Goal: Information Seeking & Learning: Learn about a topic

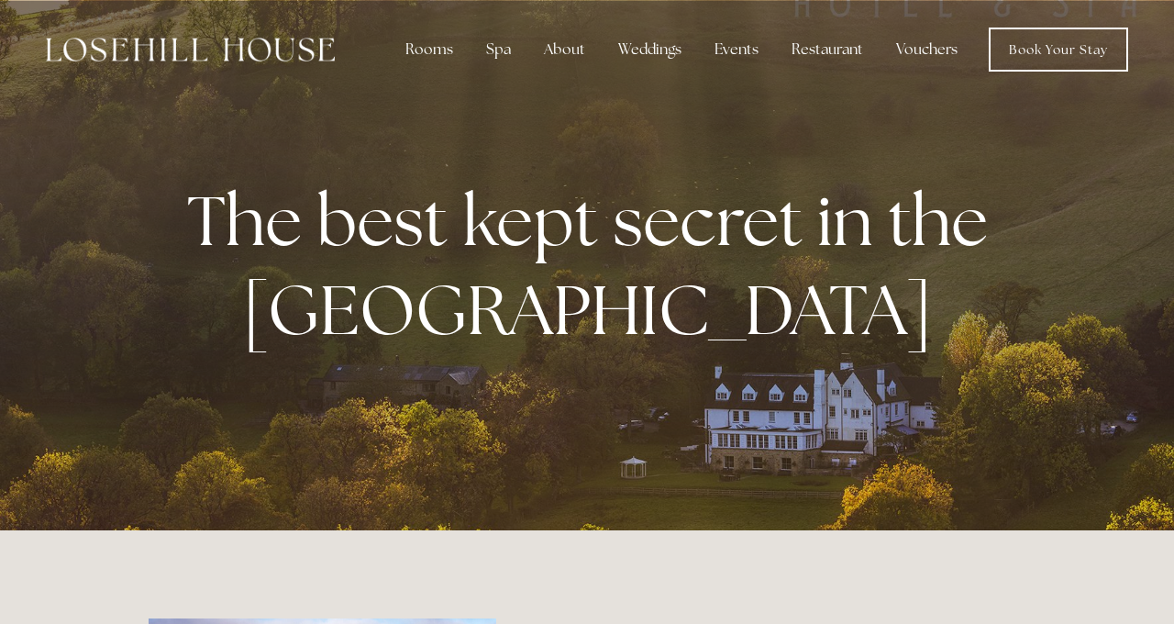
click at [1048, 57] on link "Book Your Stay" at bounding box center [1058, 50] width 139 height 44
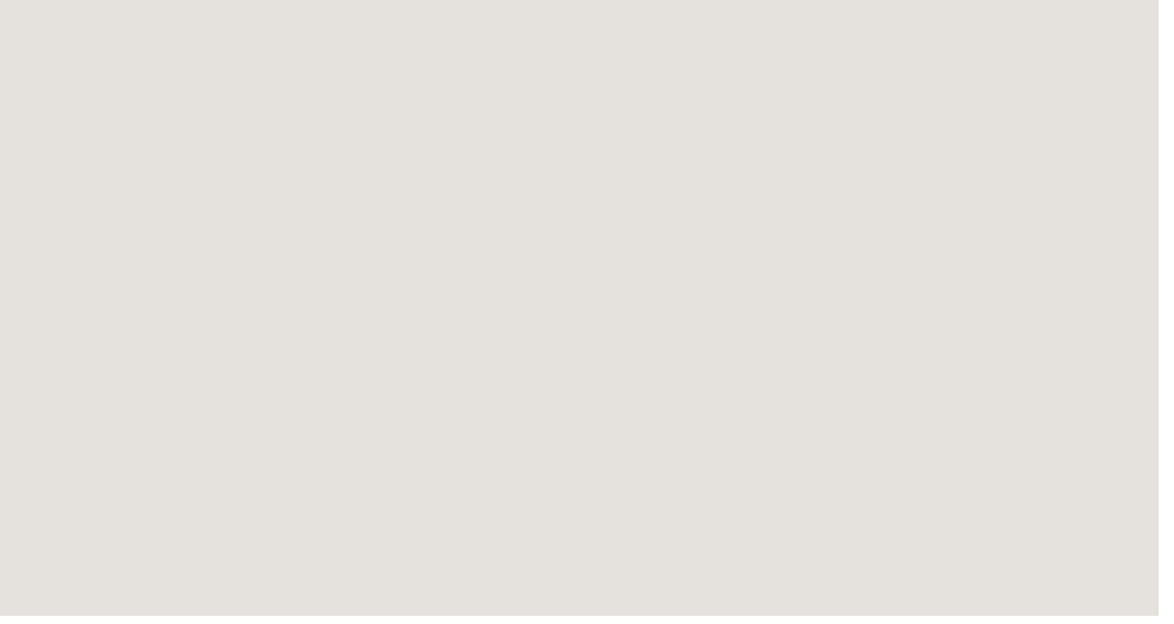
scroll to position [754, 0]
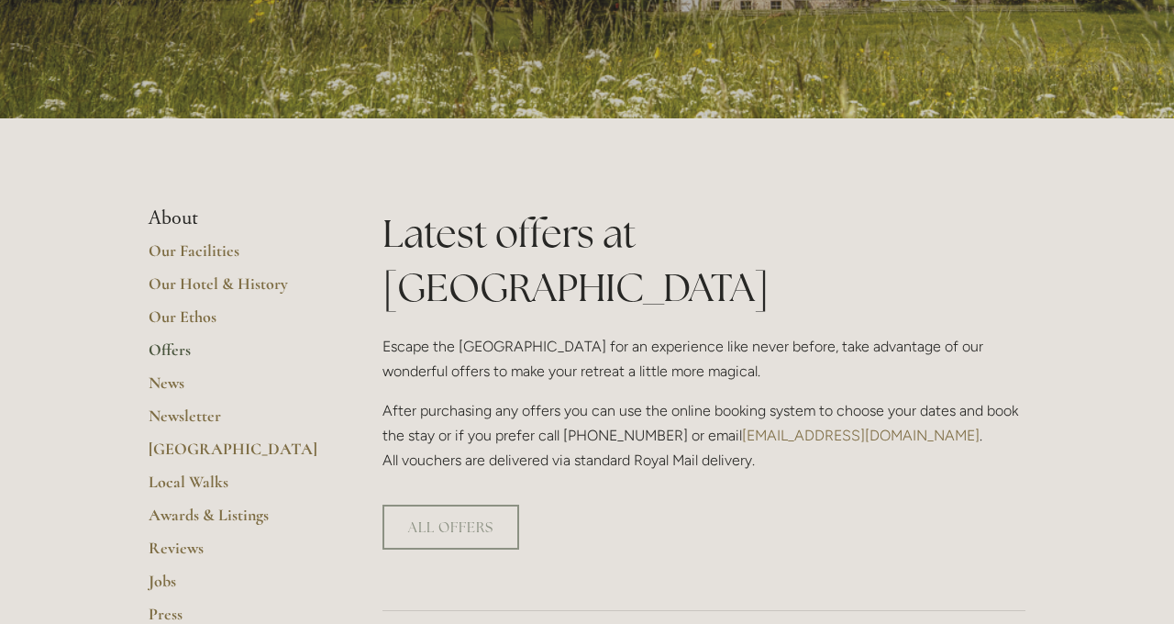
scroll to position [272, 0]
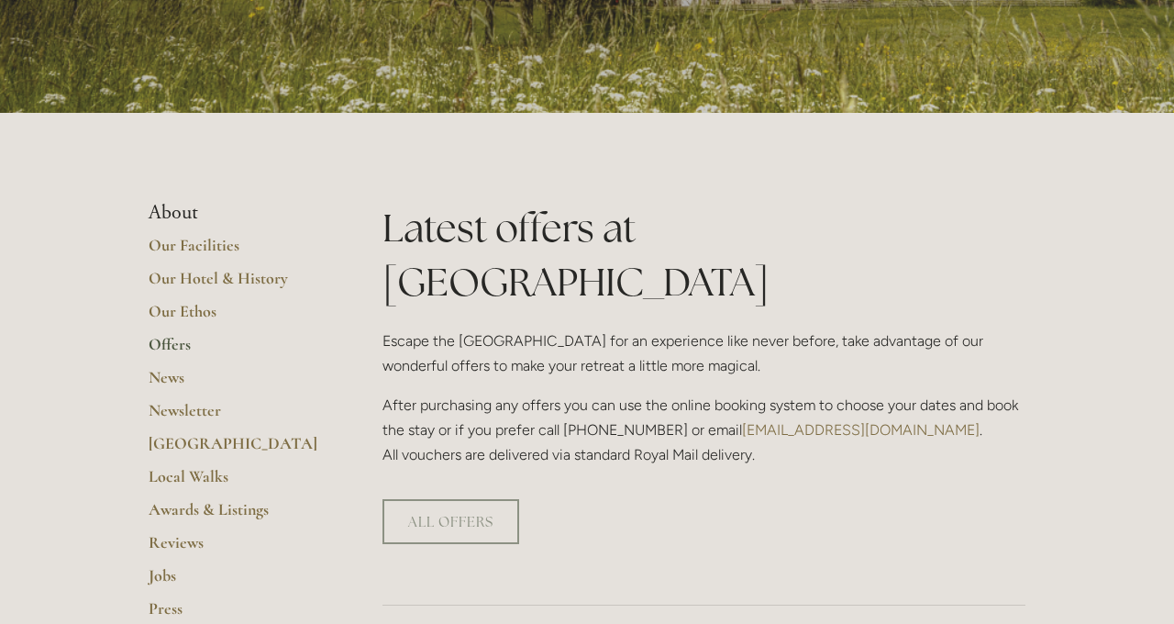
click at [446, 499] on link "ALL OFFERS" at bounding box center [451, 521] width 137 height 45
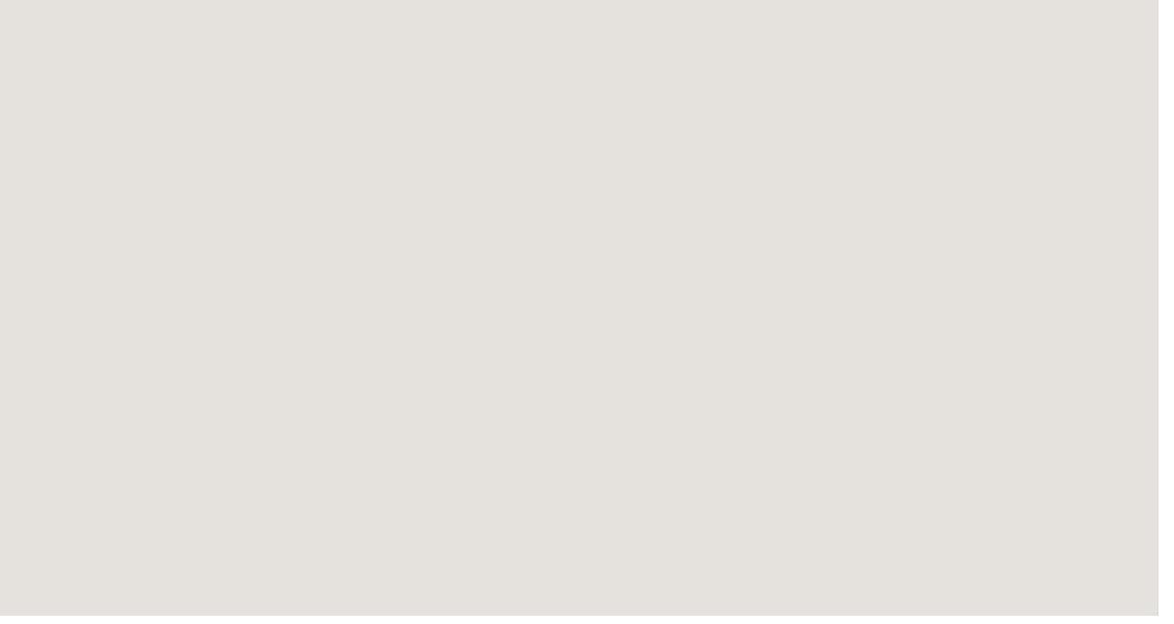
scroll to position [2518, 0]
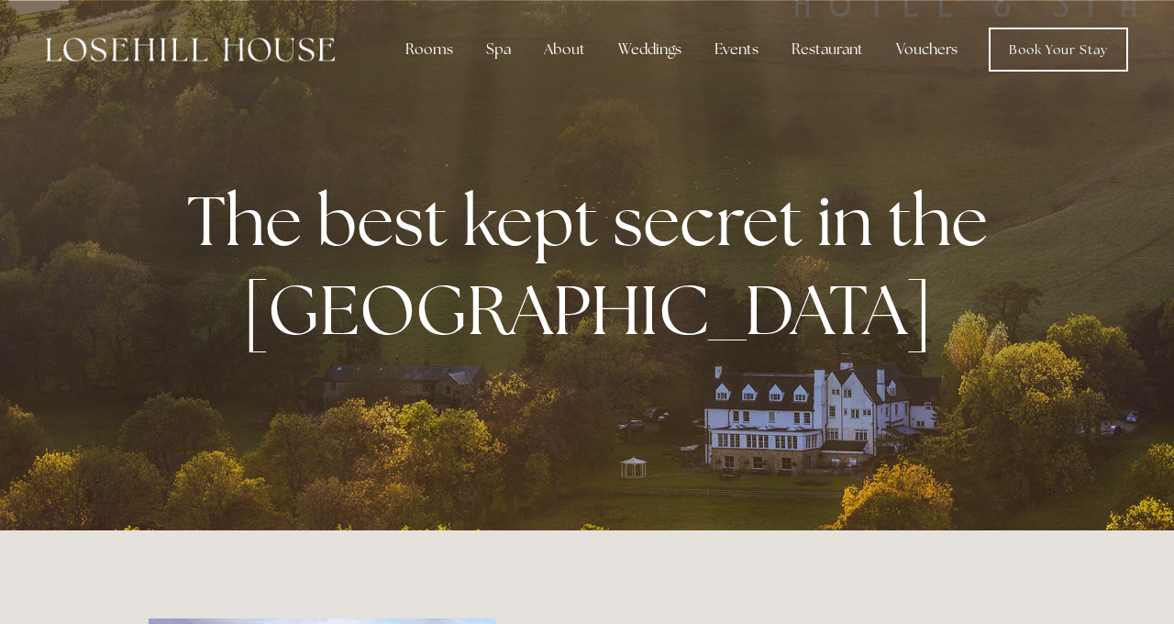
click at [435, 50] on div "Rooms" at bounding box center [429, 49] width 77 height 37
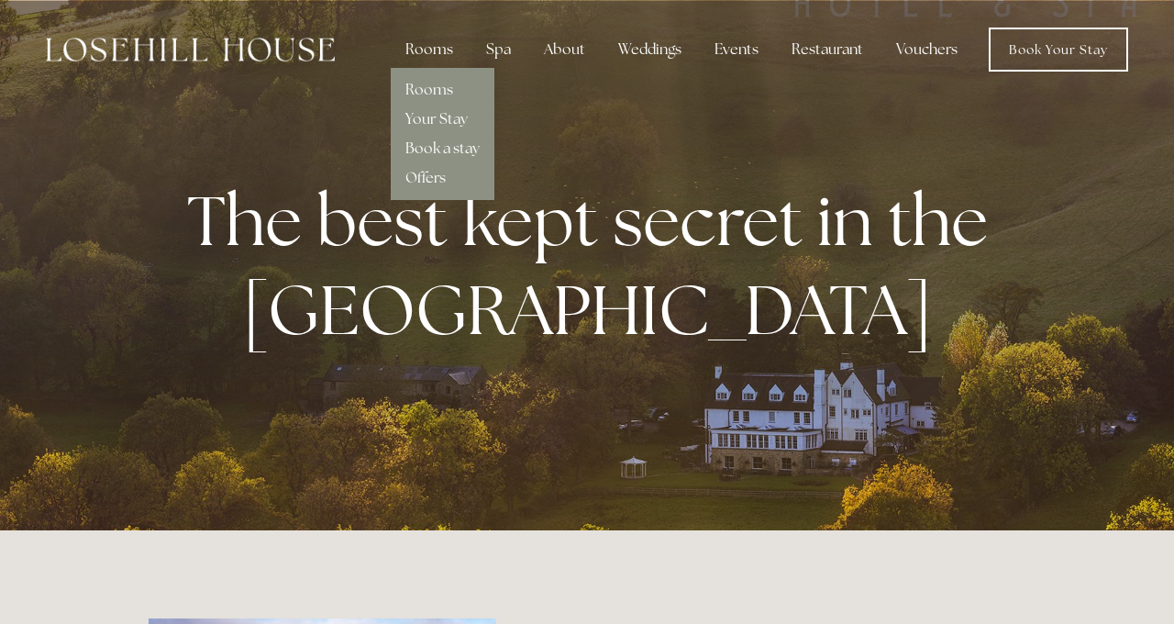
click at [426, 90] on link "Rooms" at bounding box center [430, 89] width 48 height 19
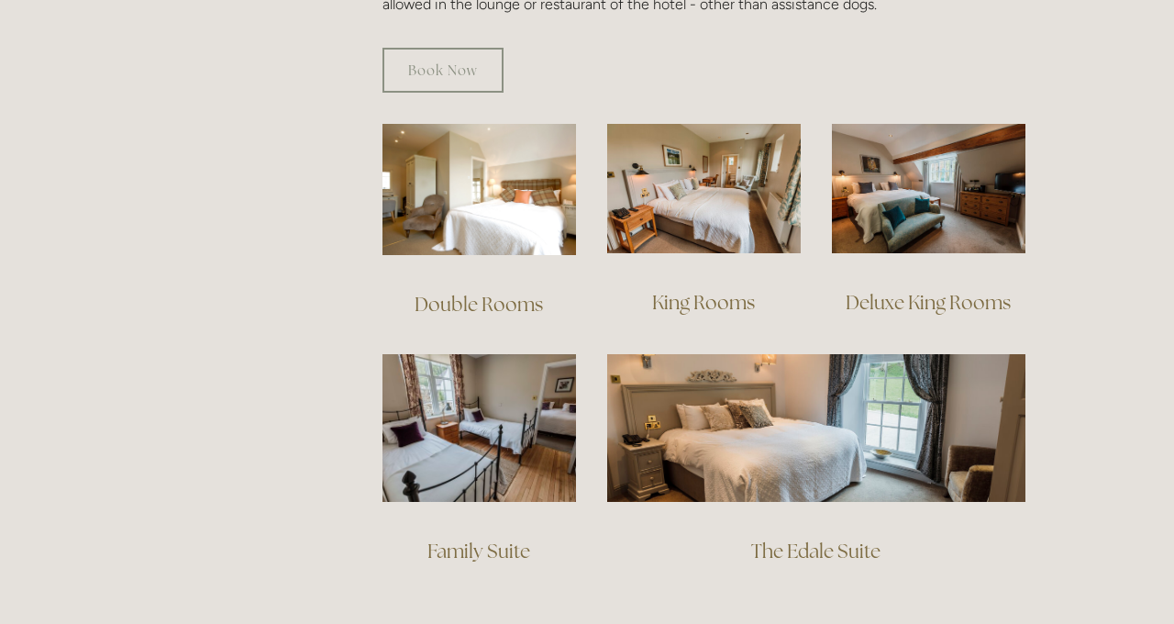
scroll to position [1226, 0]
click at [928, 289] on link "Deluxe King Rooms" at bounding box center [928, 301] width 165 height 25
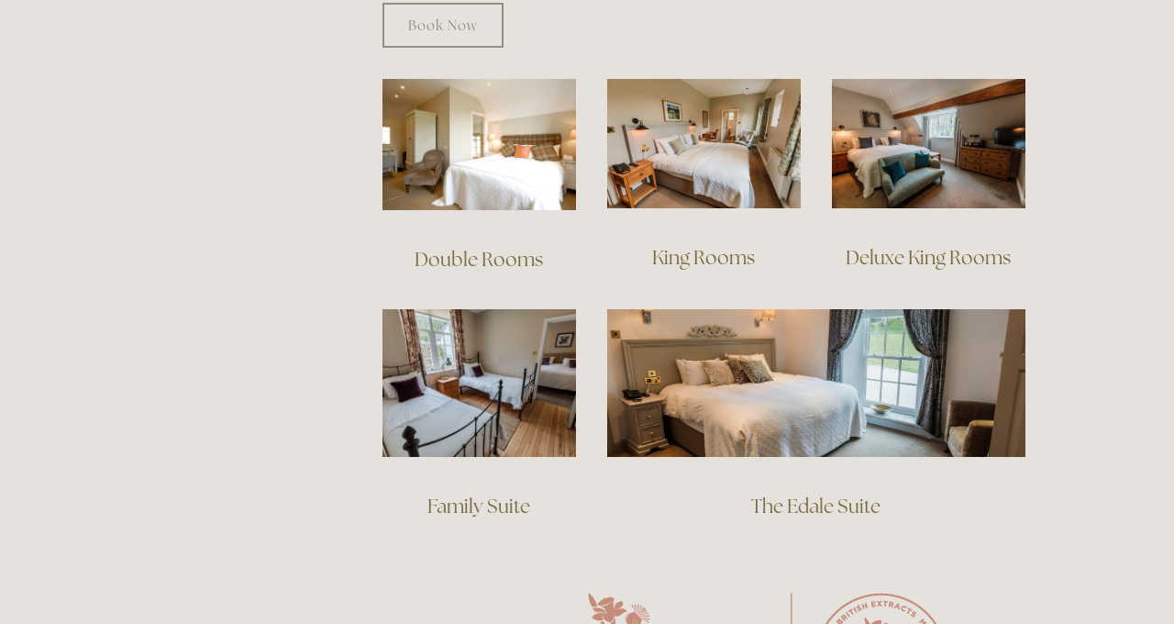
click at [923, 245] on link "Deluxe King Rooms" at bounding box center [928, 257] width 165 height 25
click at [928, 133] on img at bounding box center [929, 143] width 194 height 129
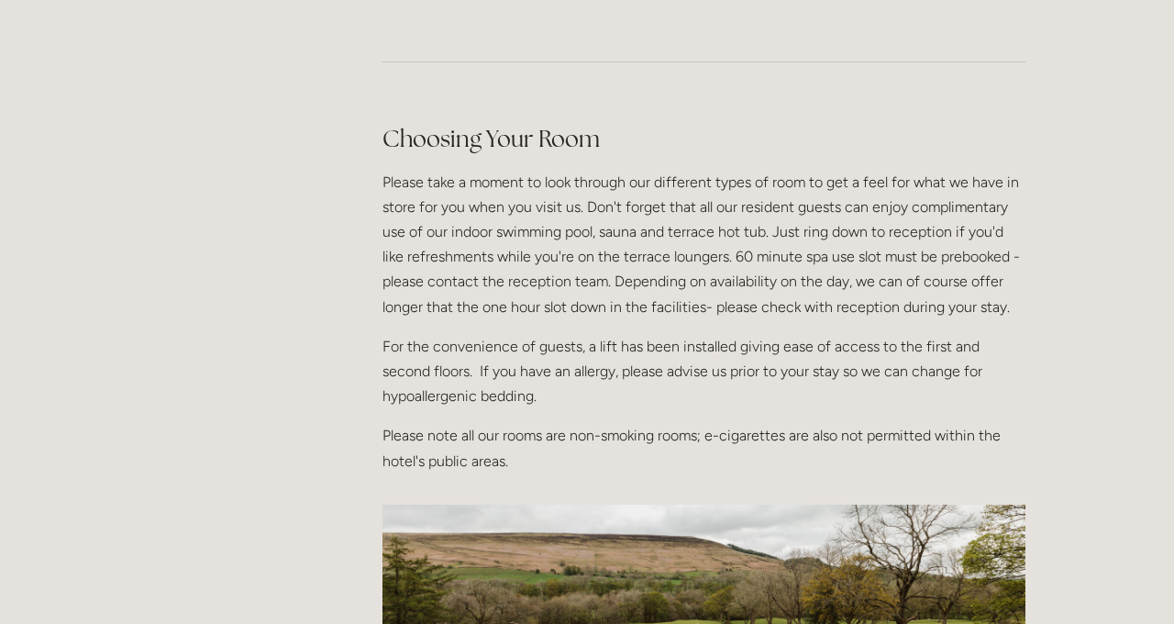
scroll to position [2174, 0]
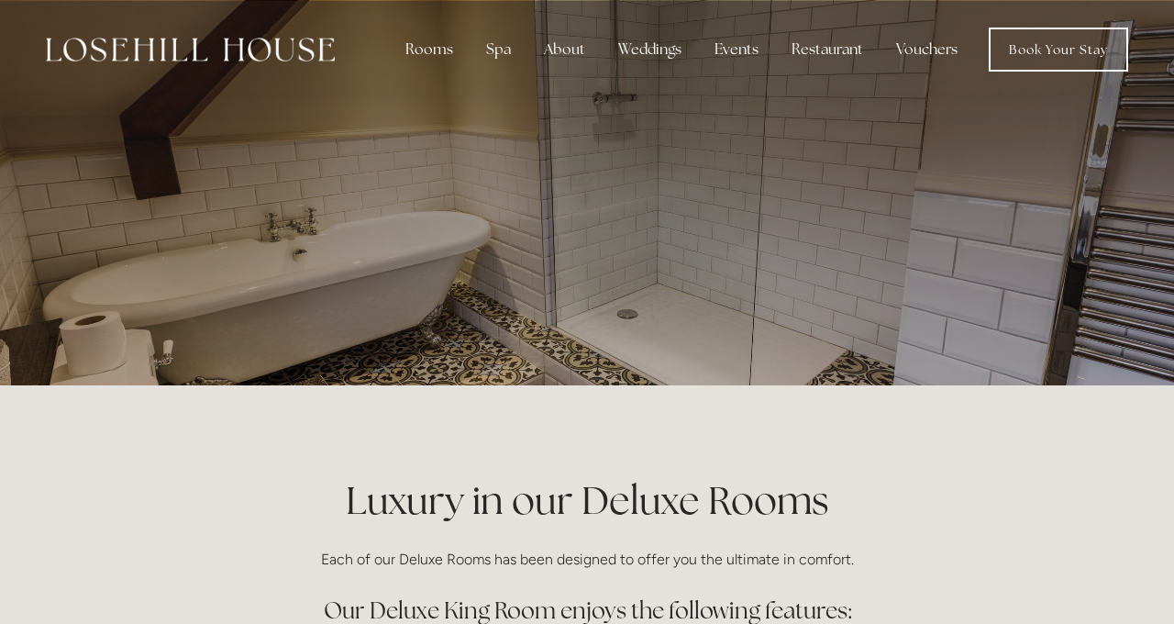
click at [982, 283] on div at bounding box center [587, 192] width 877 height 385
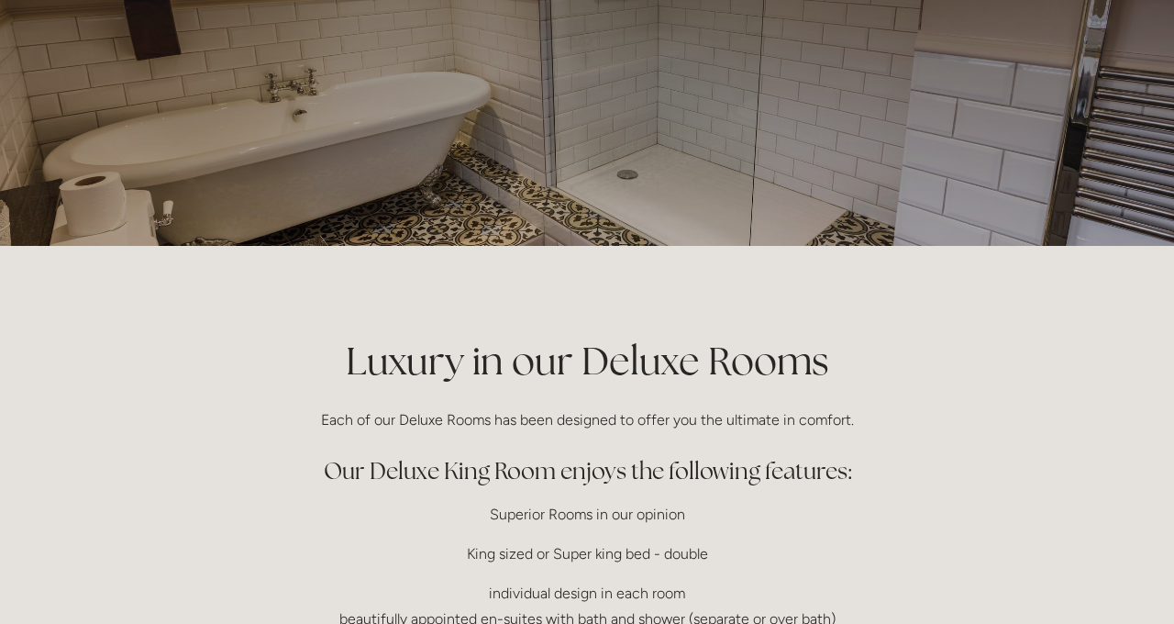
scroll to position [140, 0]
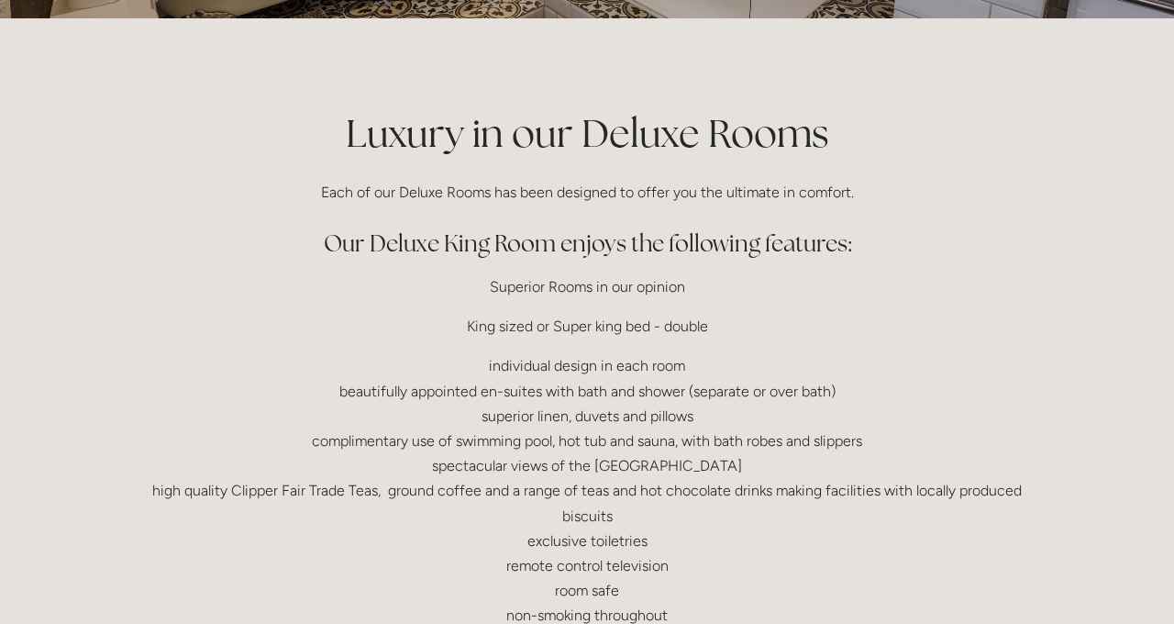
scroll to position [363, 0]
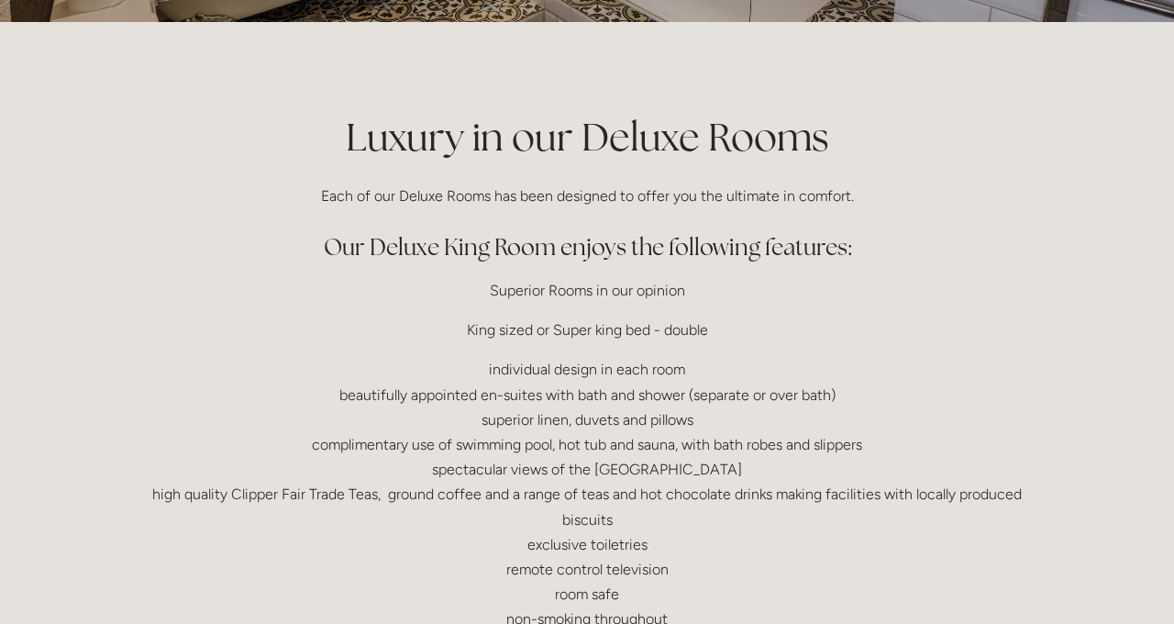
click at [750, 234] on h2 "Our Deluxe King Room enjoys the following features:" at bounding box center [587, 247] width 877 height 32
click at [644, 147] on h1 "Luxury in our Deluxe Rooms" at bounding box center [587, 137] width 877 height 54
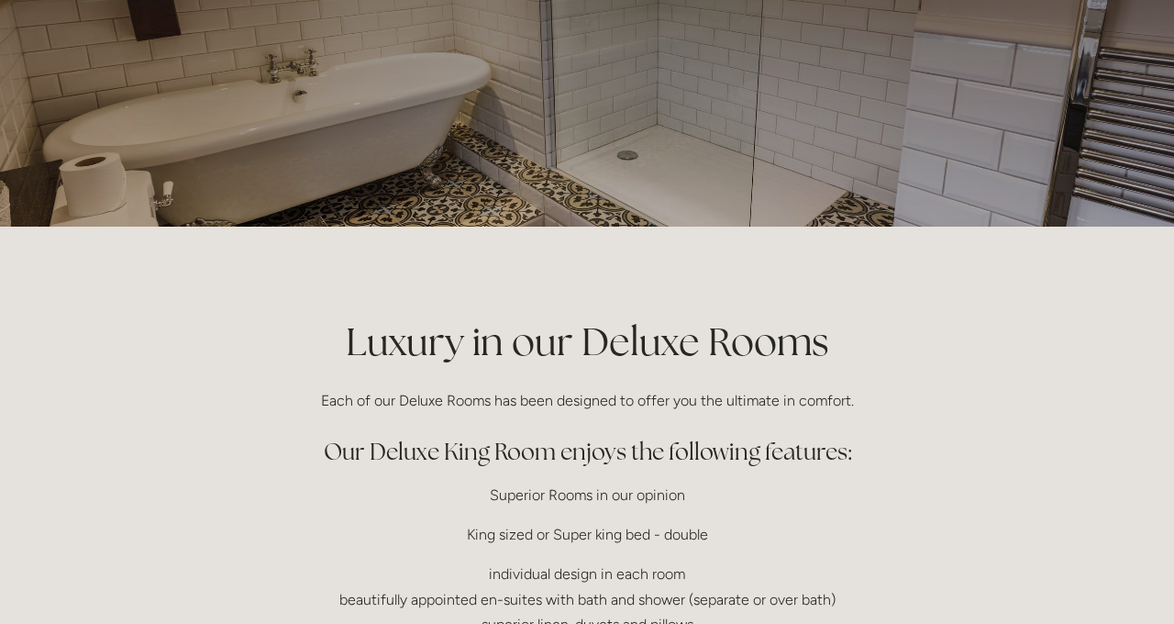
scroll to position [0, 0]
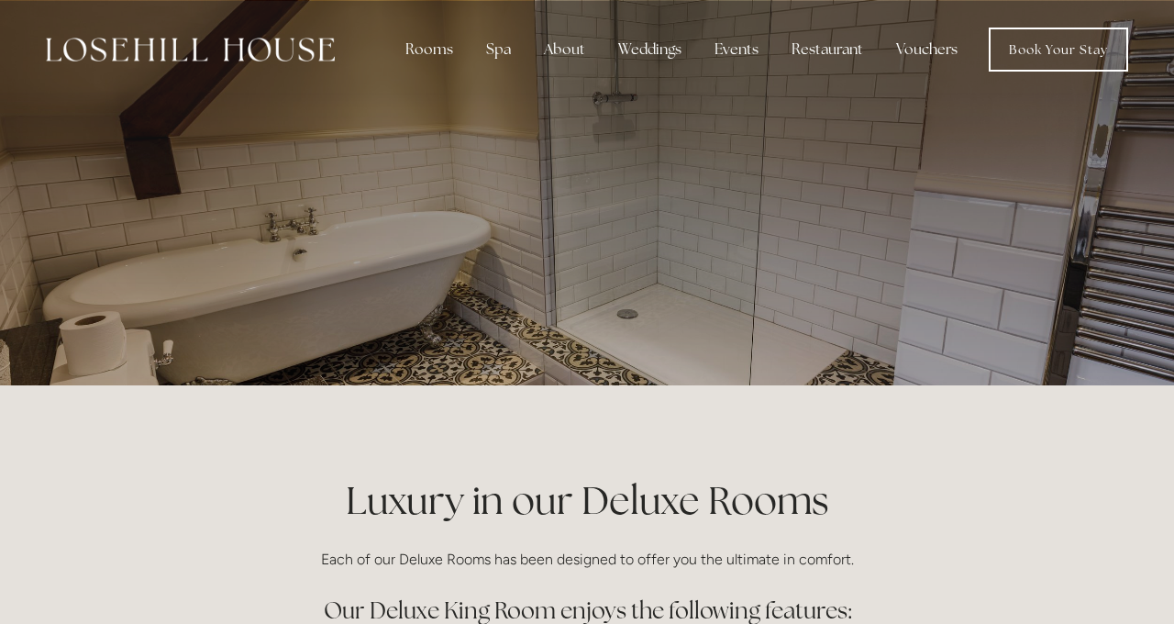
click at [693, 225] on p at bounding box center [587, 192] width 818 height 73
click at [747, 308] on div at bounding box center [587, 192] width 877 height 385
click at [1137, 213] on div at bounding box center [587, 192] width 1174 height 385
click at [1160, 220] on div at bounding box center [587, 192] width 1174 height 385
click at [1168, 280] on div at bounding box center [587, 192] width 1174 height 385
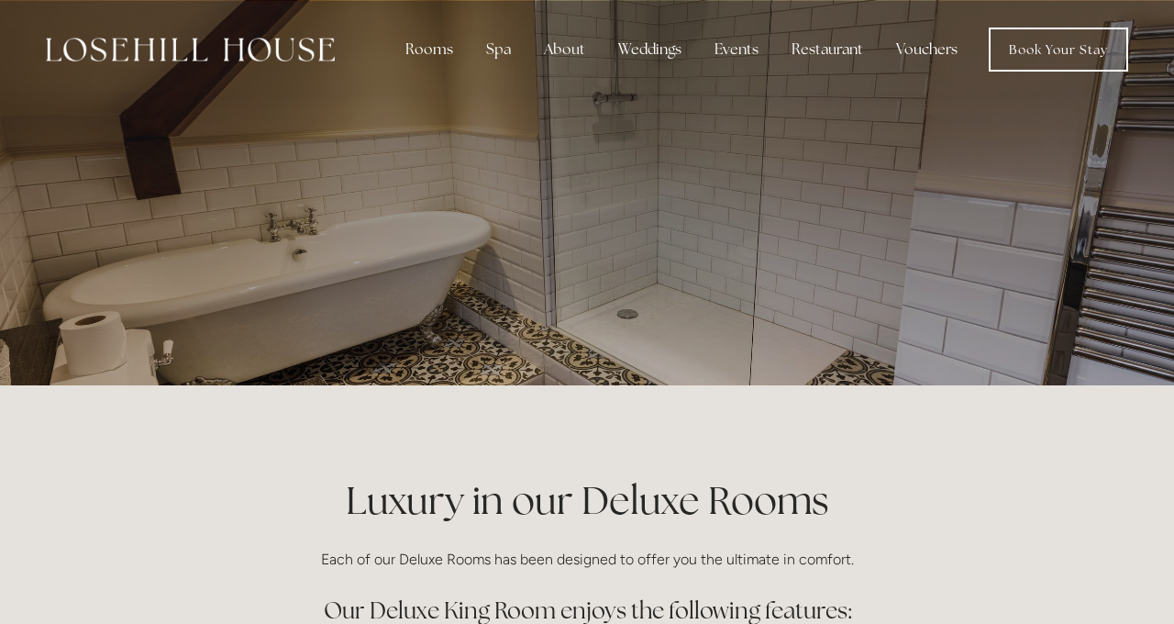
click at [39, 239] on div at bounding box center [587, 192] width 1174 height 385
click at [1150, 262] on div at bounding box center [587, 192] width 1174 height 385
click at [61, 236] on div at bounding box center [587, 192] width 1174 height 385
click at [1149, 262] on div at bounding box center [587, 192] width 1174 height 385
click at [59, 245] on div at bounding box center [587, 192] width 1174 height 385
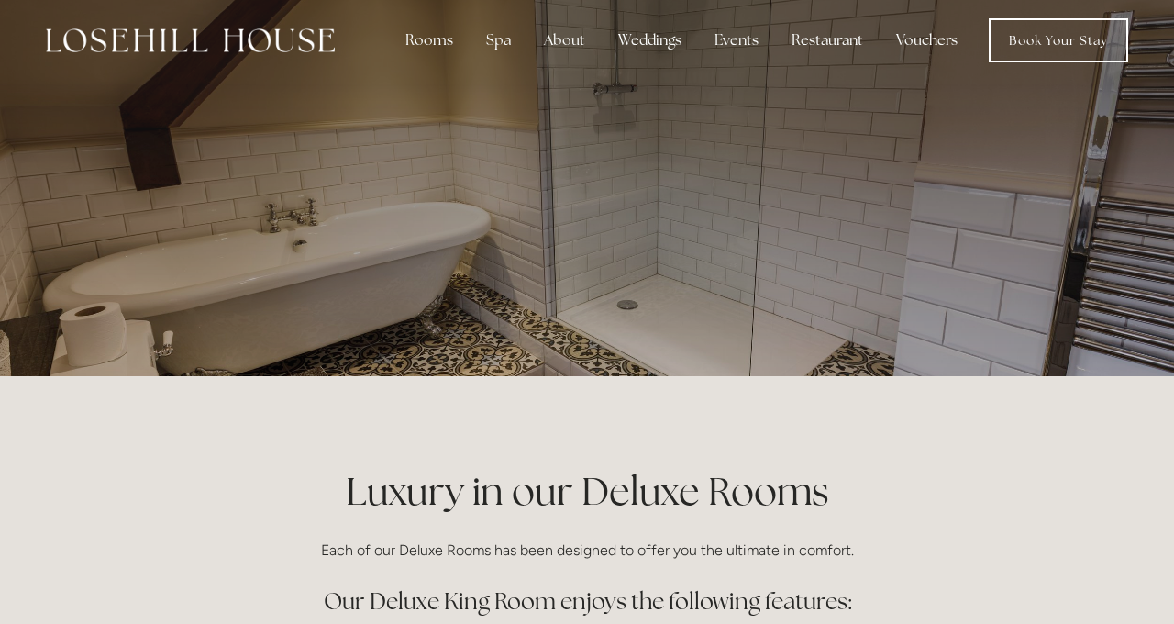
scroll to position [9, 0]
